Goal: Information Seeking & Learning: Learn about a topic

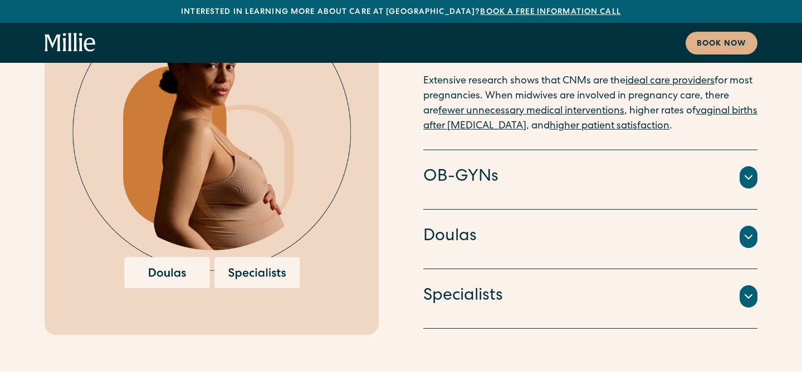
scroll to position [2324, 0]
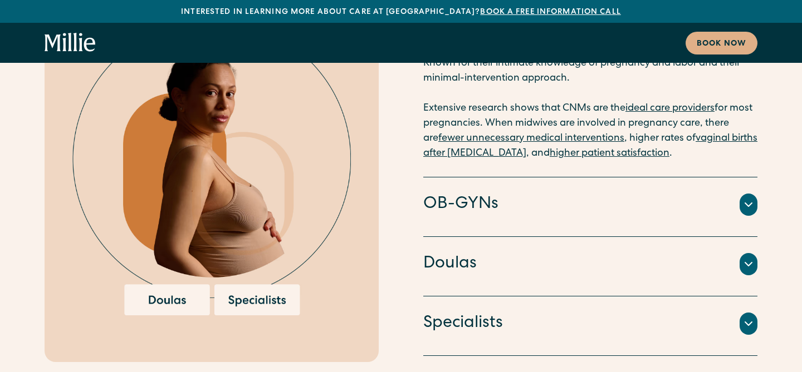
click at [750, 198] on icon at bounding box center [747, 204] width 13 height 13
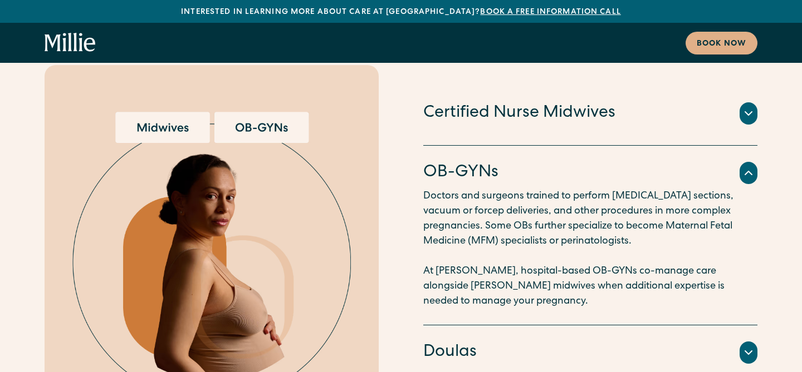
scroll to position [2213, 0]
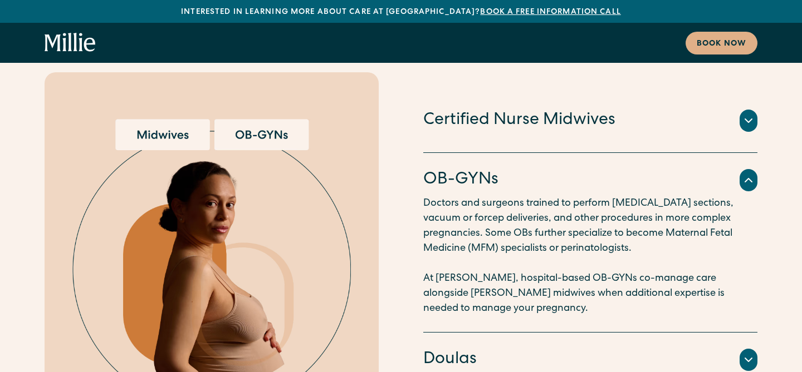
click at [686, 200] on p "Doctors and surgeons trained to perform [MEDICAL_DATA] sections, vacuum or forc…" at bounding box center [590, 256] width 334 height 120
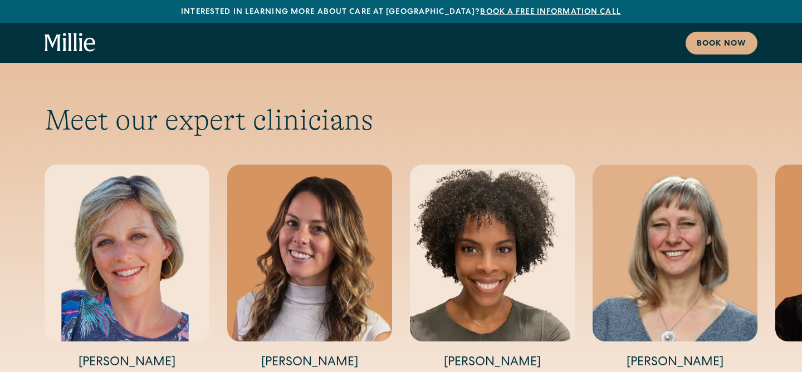
scroll to position [3665, 0]
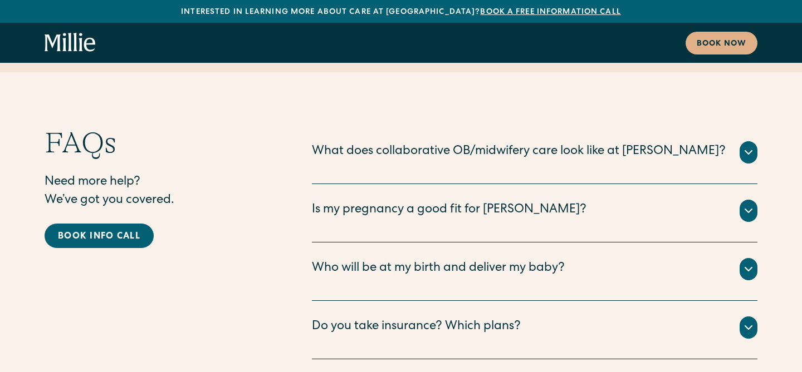
scroll to position [5520, 0]
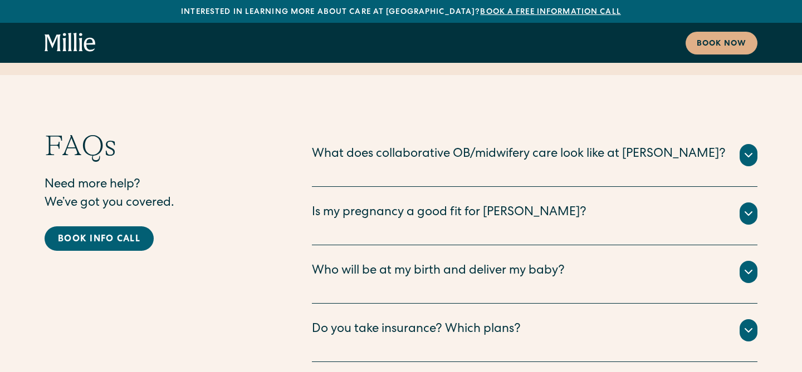
click at [367, 263] on div "Who will be at my birth and deliver my baby?" at bounding box center [438, 272] width 253 height 18
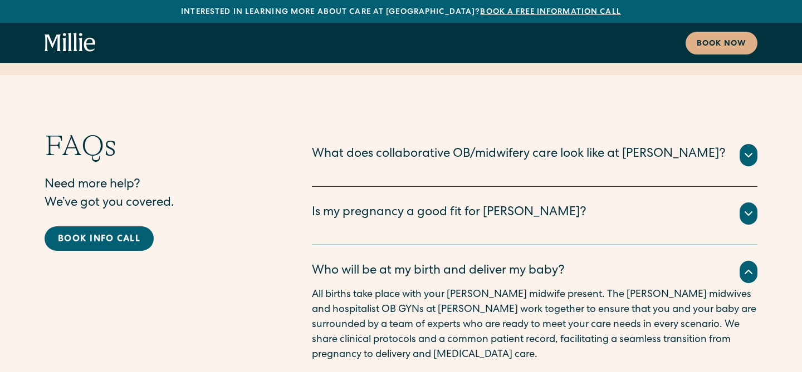
click at [367, 263] on div "Who will be at my birth and deliver my baby?" at bounding box center [438, 272] width 253 height 18
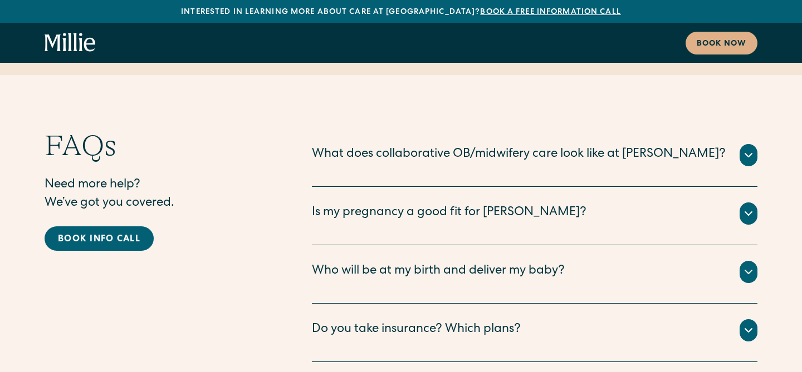
click at [233, 247] on div "FAQs Need more help? We’ve got you covered. Book info call" at bounding box center [156, 275] width 223 height 292
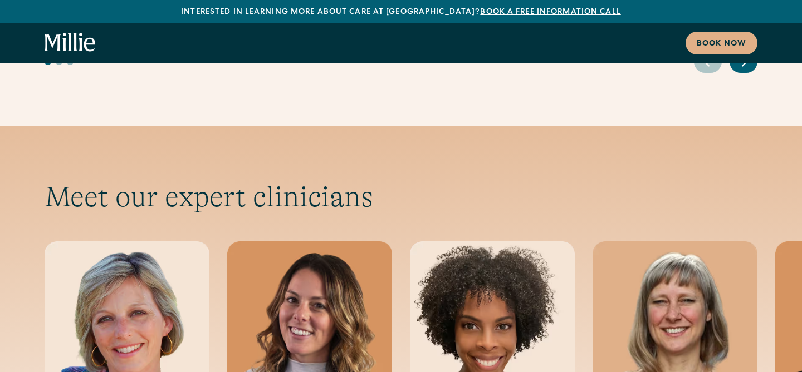
scroll to position [3517, 0]
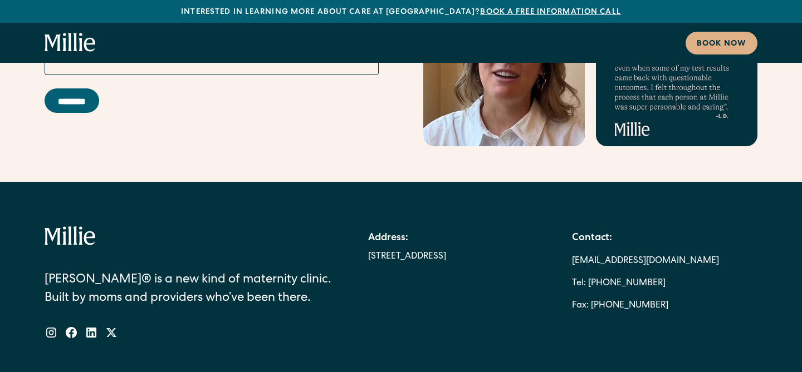
scroll to position [6277, 0]
